Goal: Transaction & Acquisition: Purchase product/service

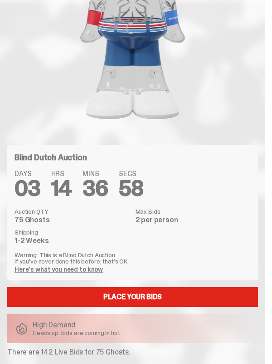
scroll to position [239, 0]
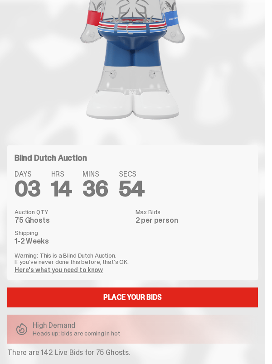
click at [159, 293] on link "Place your Bids" at bounding box center [132, 298] width 250 height 20
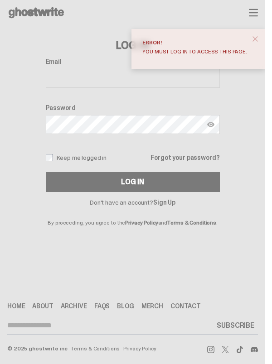
click at [260, 38] on span "close" at bounding box center [254, 38] width 9 height 9
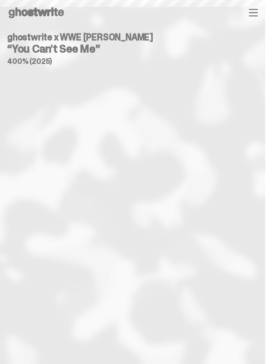
scroll to position [277, 0]
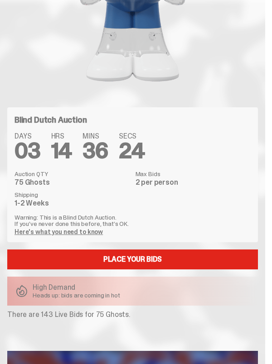
click at [198, 293] on div "High Demand Heads up: bids are coming in hot" at bounding box center [132, 291] width 250 height 29
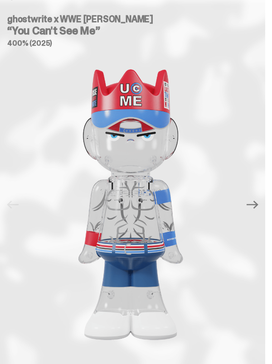
scroll to position [0, 0]
